Goal: Find specific page/section: Find specific page/section

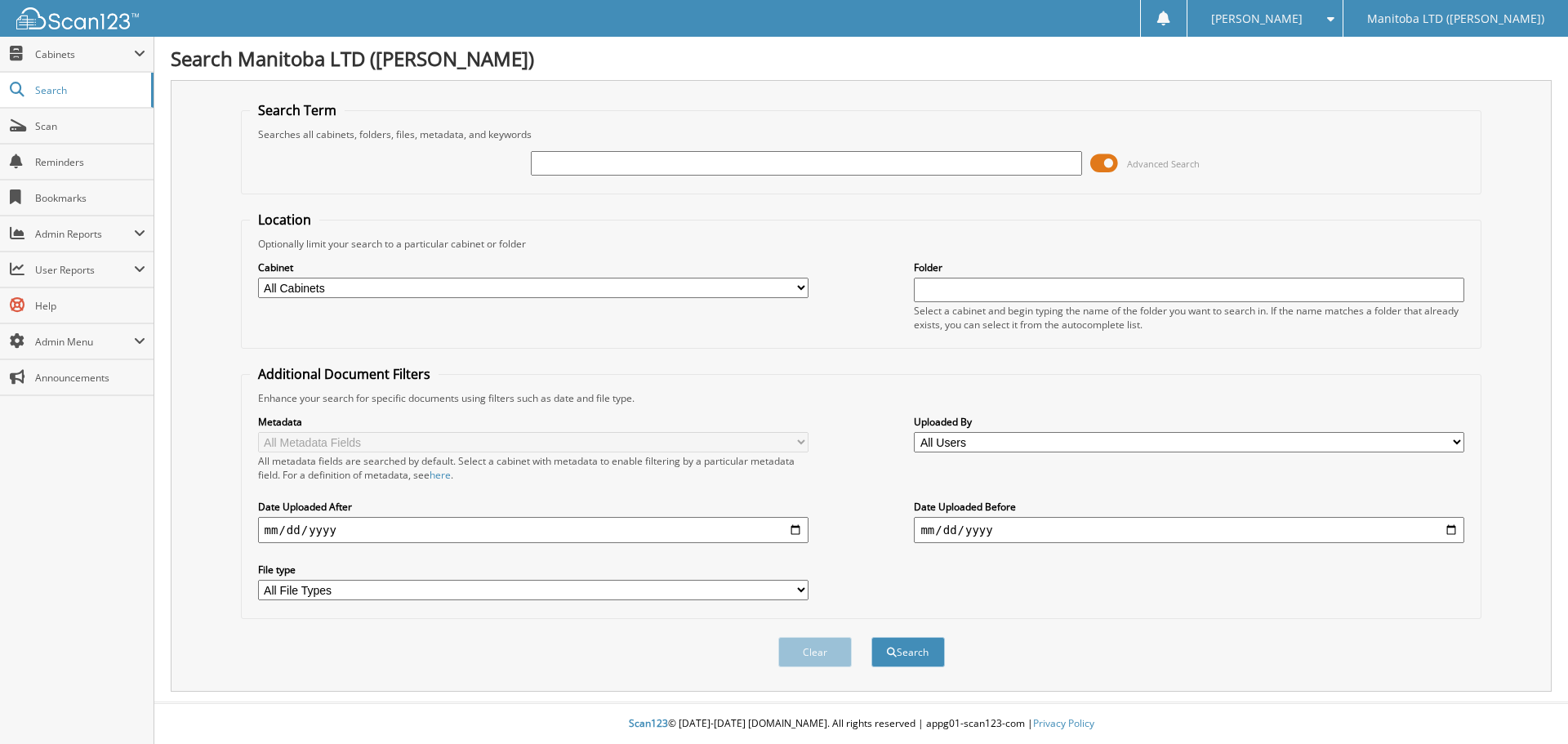
click at [763, 162] on input "text" at bounding box center [806, 163] width 551 height 25
type input "A38330"
click at [872, 637] on button "Search" at bounding box center [908, 652] width 74 height 30
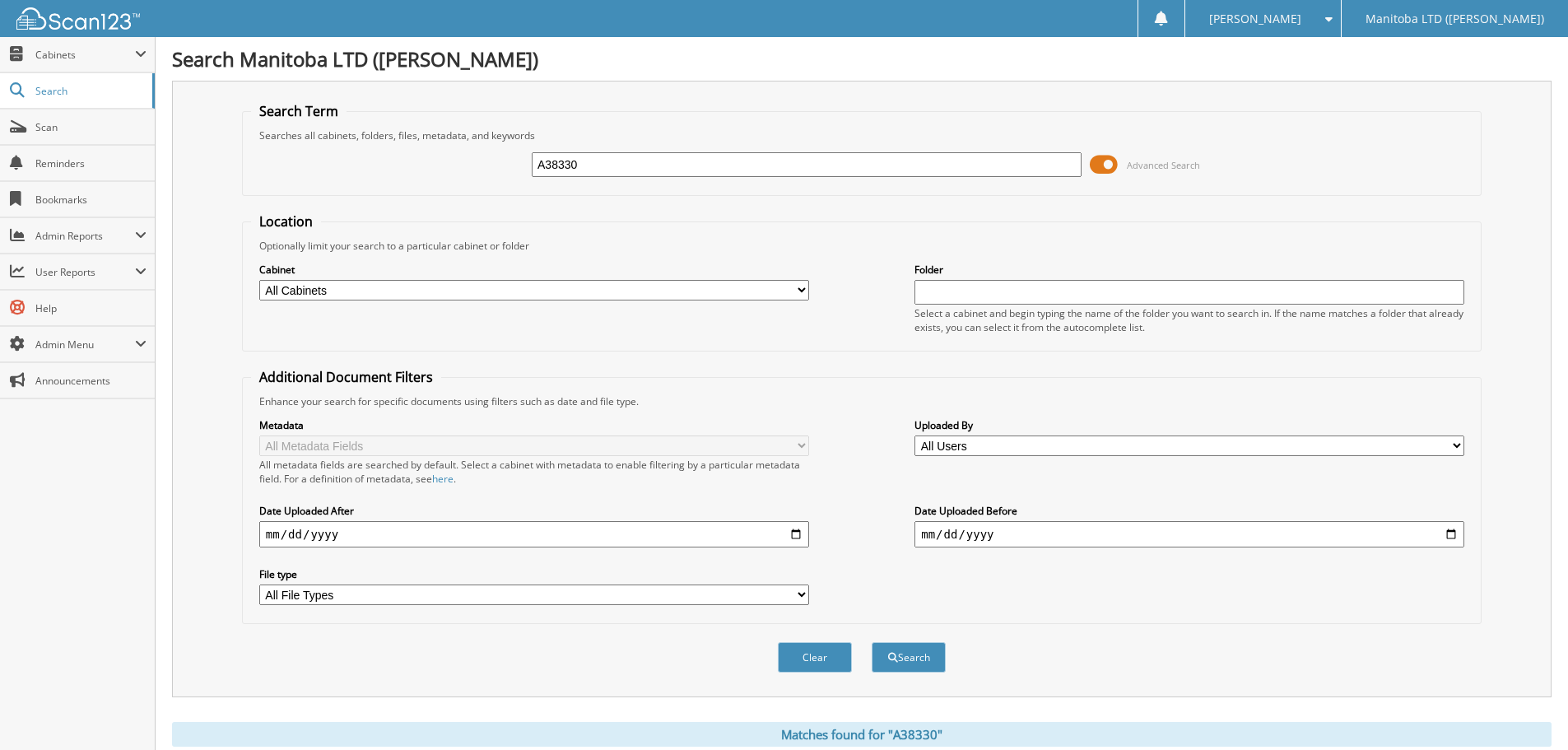
click at [669, 169] on input "A38330" at bounding box center [806, 164] width 550 height 25
type input "VC061425"
click at [872, 642] on button "Search" at bounding box center [908, 657] width 74 height 31
click at [706, 84] on div "Search Term Searches all cabinets, folders, files, metadata, and keywords VC061…" at bounding box center [862, 389] width 1379 height 616
